Goal: Register for event/course

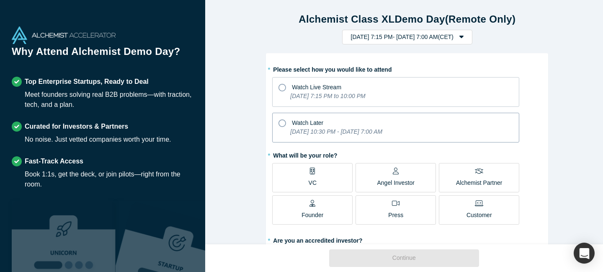
click at [281, 120] on icon at bounding box center [283, 123] width 8 height 8
click at [0, 0] on input "Watch Later [DATE] 10:30 PM - [DATE] 7:00 AM" at bounding box center [0, 0] width 0 height 0
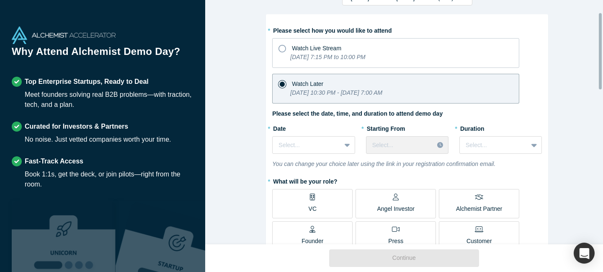
scroll to position [39, 0]
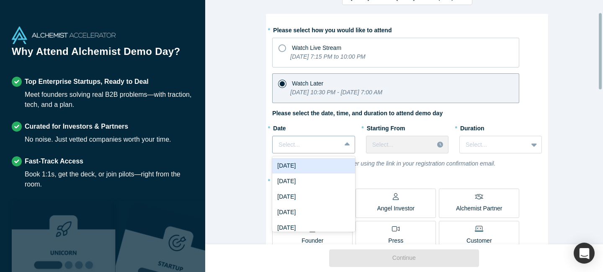
click at [341, 149] on div at bounding box center [347, 144] width 13 height 15
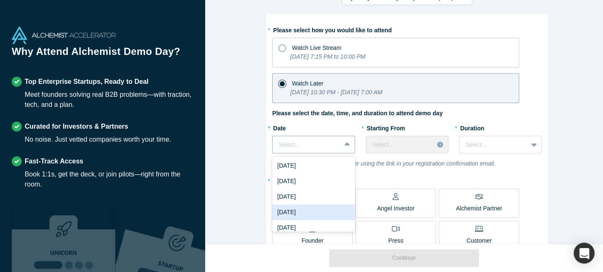
click at [322, 209] on div "[DATE]" at bounding box center [313, 212] width 83 height 16
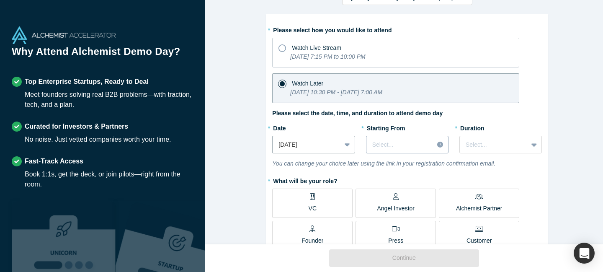
click at [394, 140] on div at bounding box center [400, 145] width 56 height 10
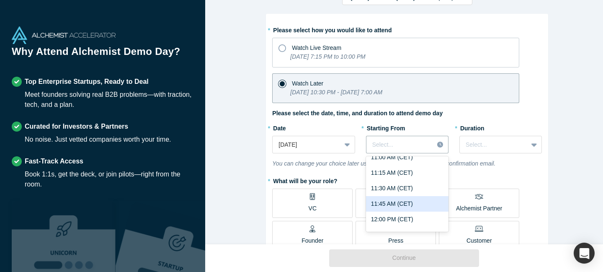
scroll to position [700, 0]
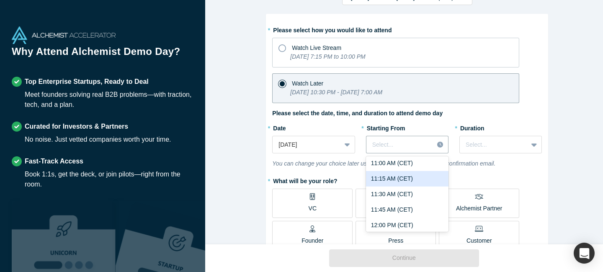
click at [392, 172] on div "11:15 AM (CET)" at bounding box center [407, 179] width 83 height 16
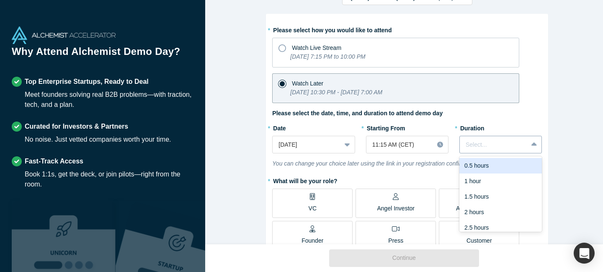
click at [467, 144] on div at bounding box center [494, 145] width 56 height 10
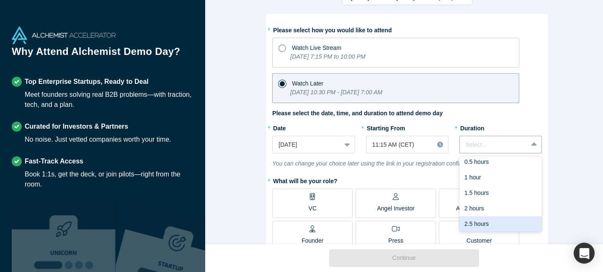
scroll to position [21, 0]
click at [490, 217] on div "3 hours" at bounding box center [501, 223] width 83 height 16
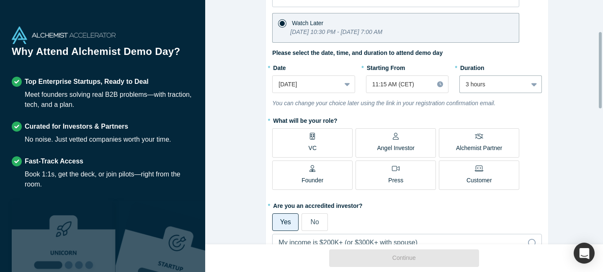
scroll to position [101, 0]
click at [316, 139] on label "VC" at bounding box center [312, 141] width 80 height 29
click at [0, 0] on input "VC" at bounding box center [0, 0] width 0 height 0
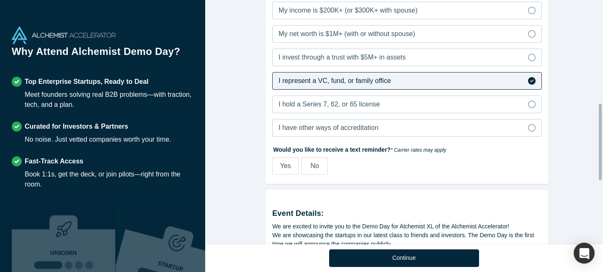
scroll to position [332, 0]
click at [279, 170] on label "Yes" at bounding box center [285, 166] width 26 height 18
click at [0, 0] on input "Yes" at bounding box center [0, 0] width 0 height 0
select select "US"
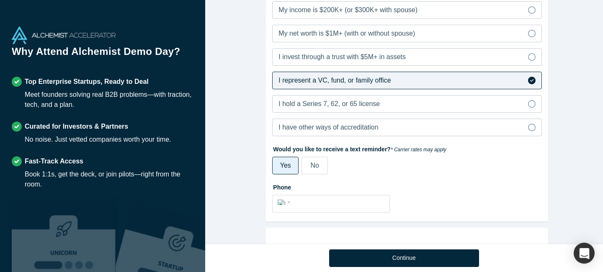
click at [315, 169] on div "No" at bounding box center [315, 165] width 8 height 10
click at [0, 0] on input "No" at bounding box center [0, 0] width 0 height 0
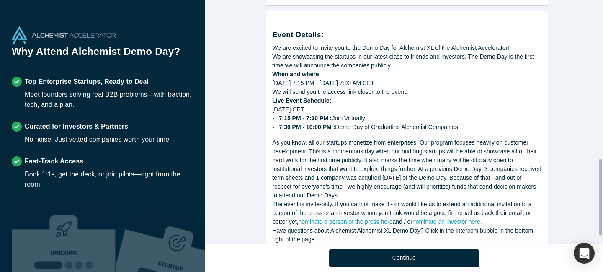
scroll to position [537, 0]
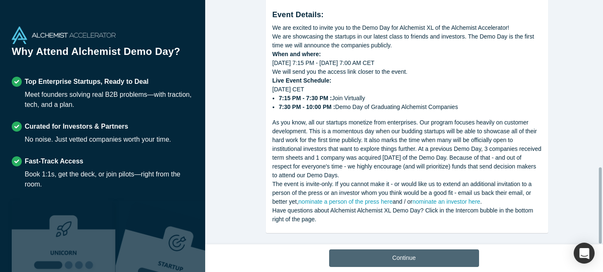
click at [385, 252] on button "Continue" at bounding box center [404, 258] width 150 height 18
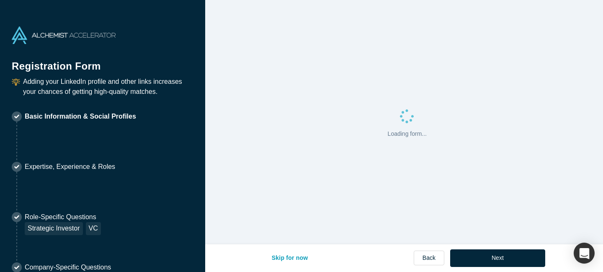
select select "US"
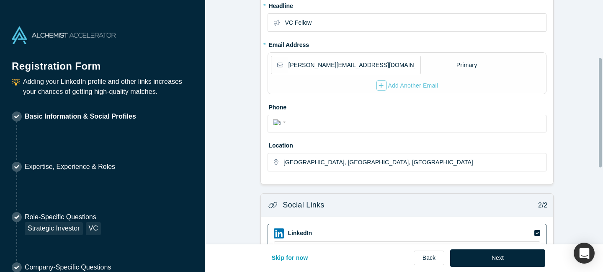
scroll to position [159, 0]
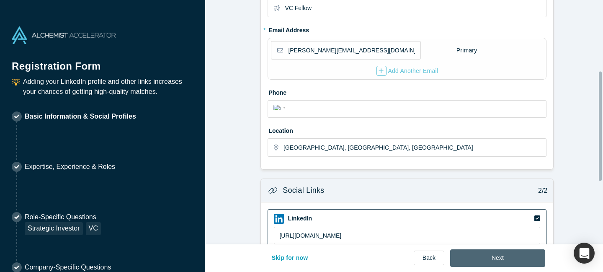
click at [483, 256] on button "Next" at bounding box center [497, 258] width 95 height 18
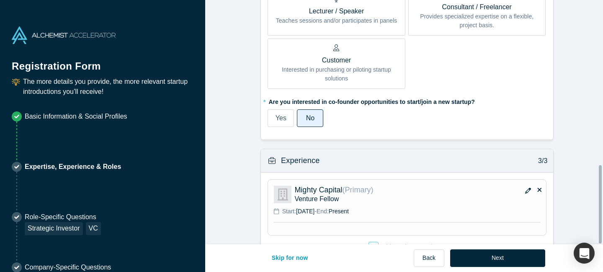
scroll to position [514, 0]
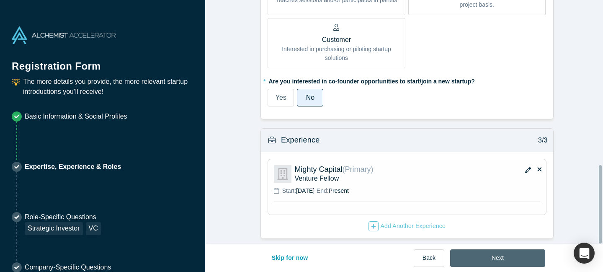
click at [482, 265] on button "Next" at bounding box center [497, 258] width 95 height 18
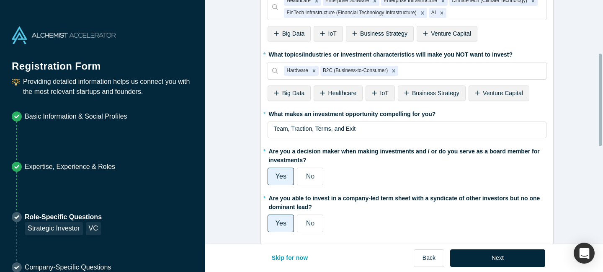
scroll to position [396, 0]
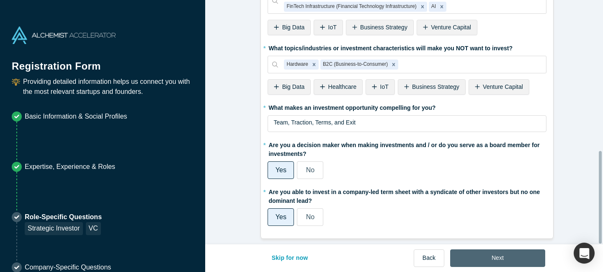
click at [488, 253] on button "Next" at bounding box center [497, 258] width 95 height 18
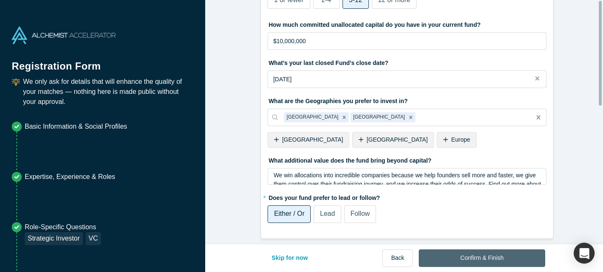
scroll to position [0, 0]
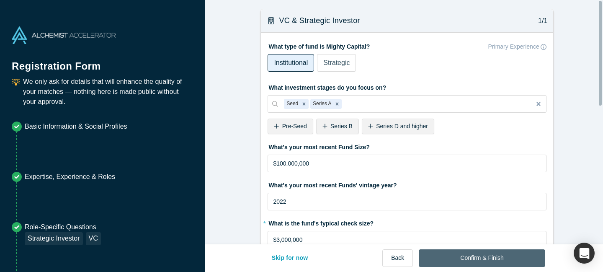
click at [488, 253] on button "Confirm & Finish" at bounding box center [482, 258] width 126 height 18
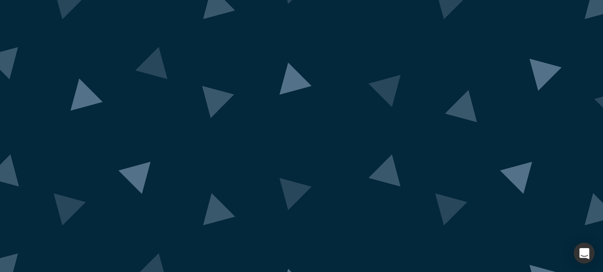
scroll to position [33, 0]
